Goal: Task Accomplishment & Management: Manage account settings

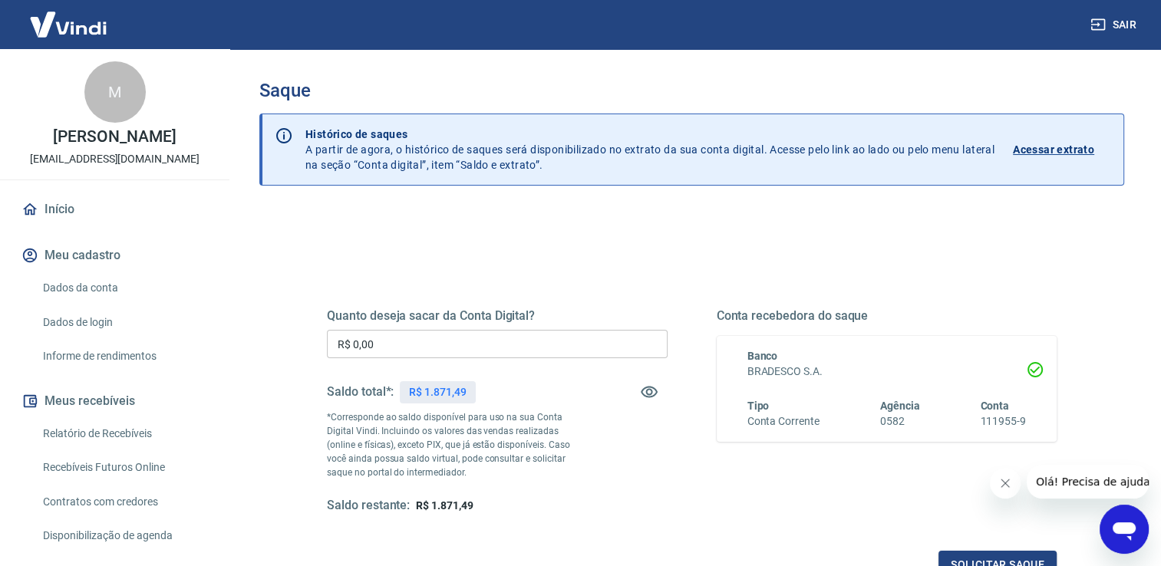
click at [393, 348] on input "R$ 0,00" at bounding box center [497, 344] width 341 height 28
type input "R$ 1.871,49"
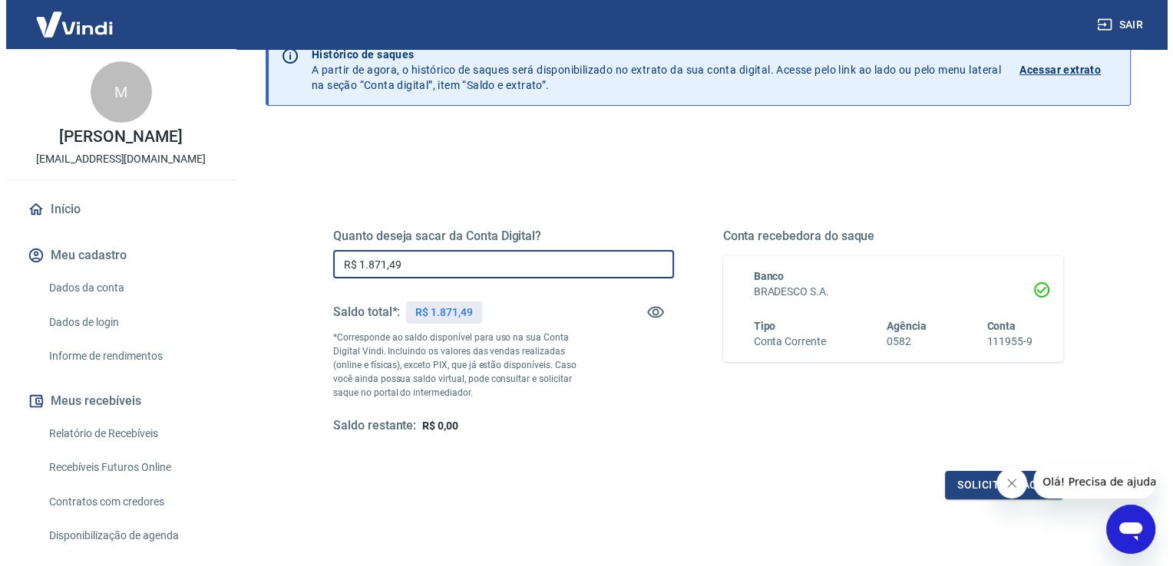
scroll to position [191, 0]
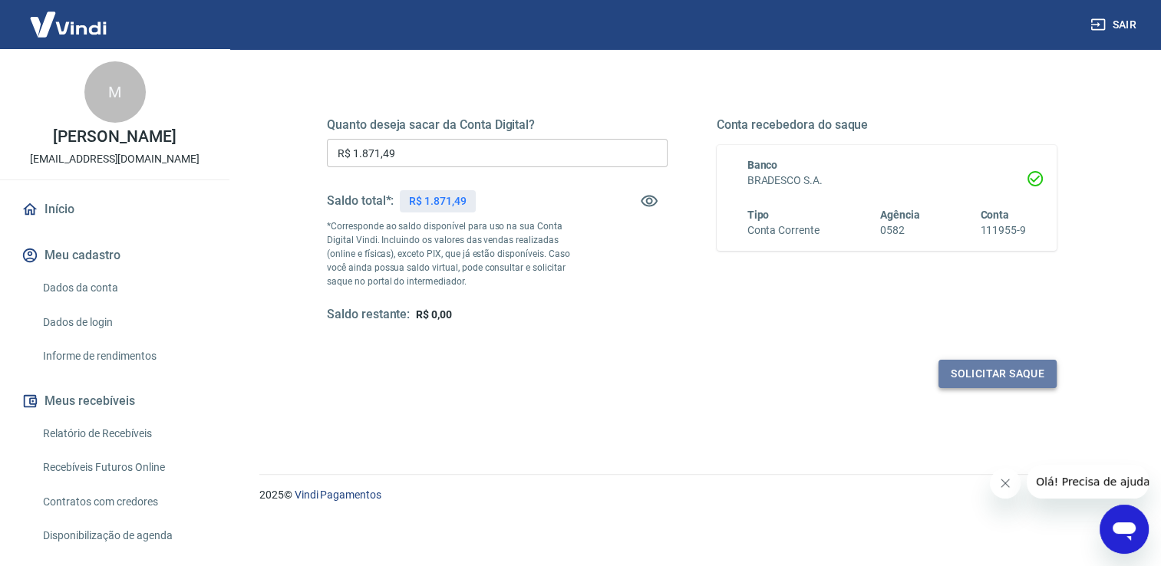
click at [970, 378] on button "Solicitar saque" at bounding box center [998, 374] width 118 height 28
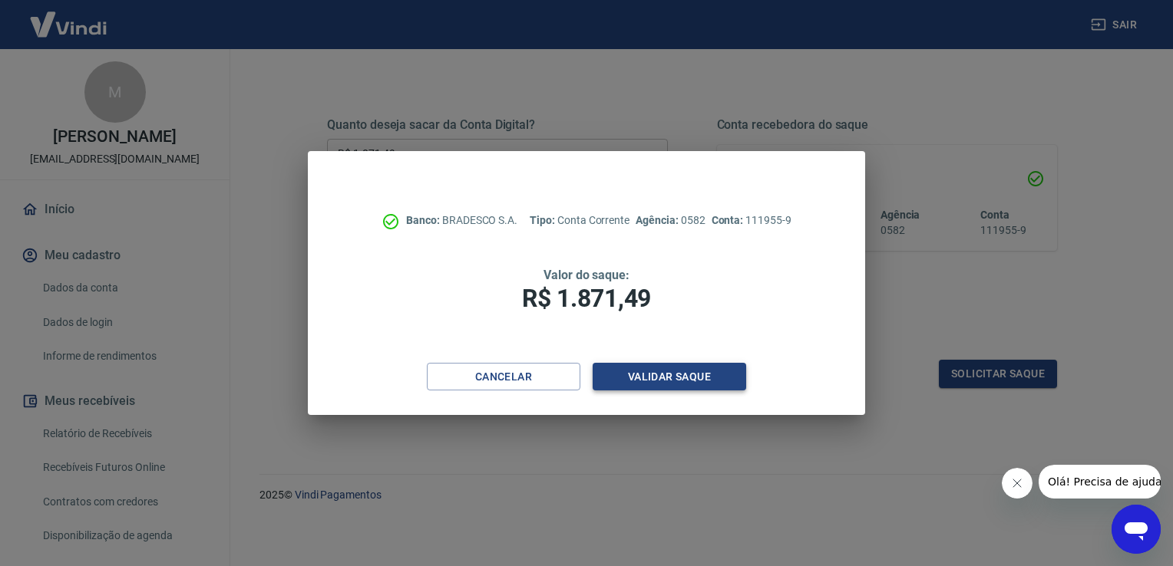
click at [688, 381] on button "Validar saque" at bounding box center [669, 377] width 153 height 28
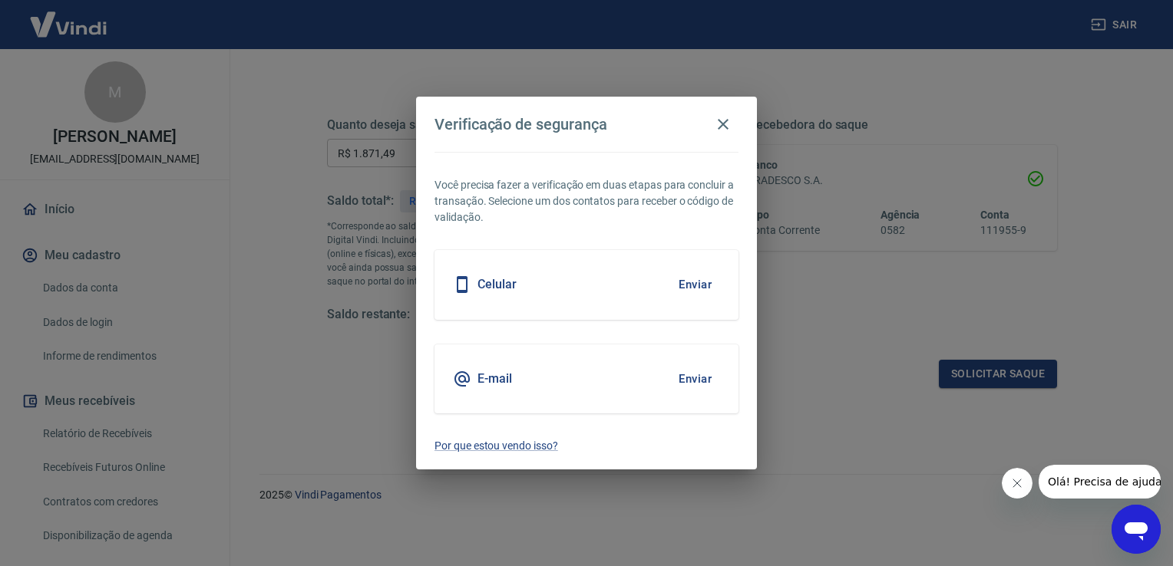
drag, startPoint x: 690, startPoint y: 376, endPoint x: 704, endPoint y: 375, distance: 13.8
click at [691, 376] on button "Enviar" at bounding box center [695, 379] width 50 height 32
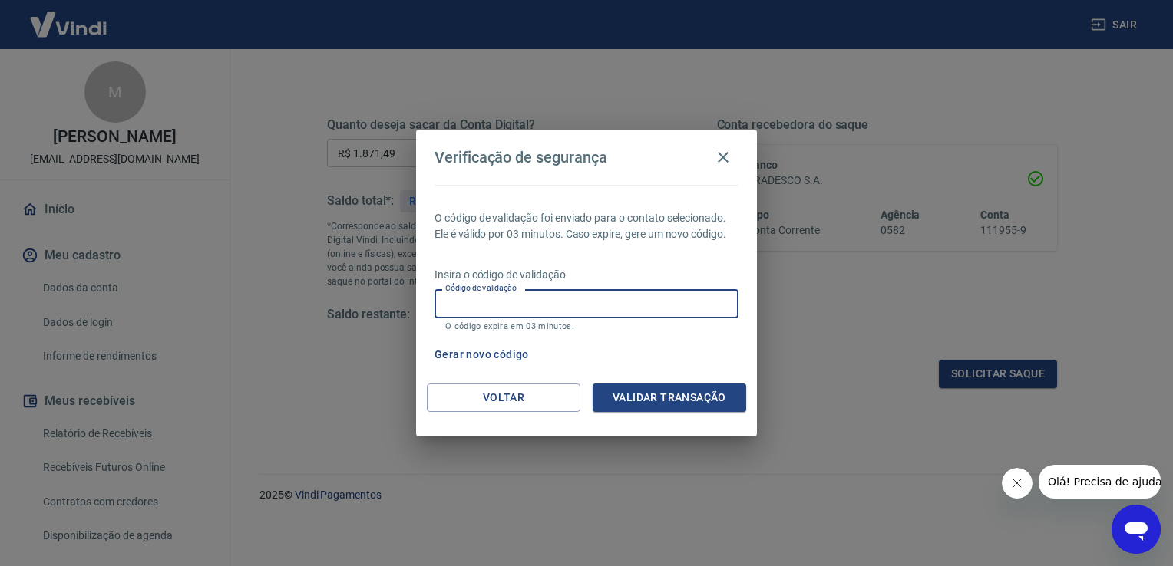
click at [655, 302] on input "Código de validação" at bounding box center [586, 303] width 304 height 28
type input "164435"
click at [710, 398] on button "Validar transação" at bounding box center [669, 398] width 153 height 28
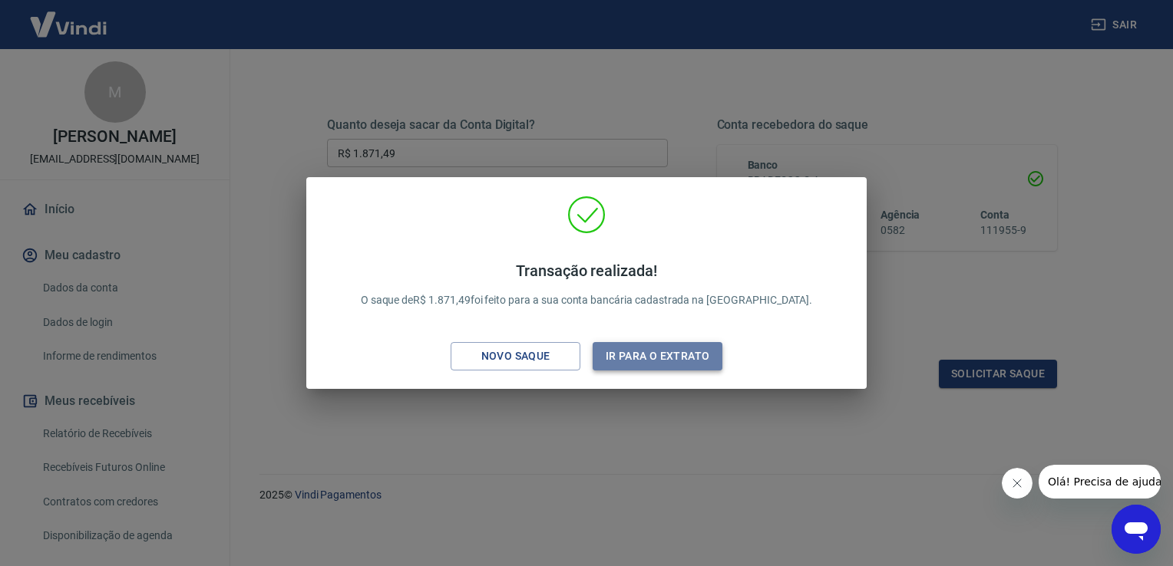
click at [632, 364] on button "Ir para o extrato" at bounding box center [658, 356] width 130 height 28
